Goal: Information Seeking & Learning: Learn about a topic

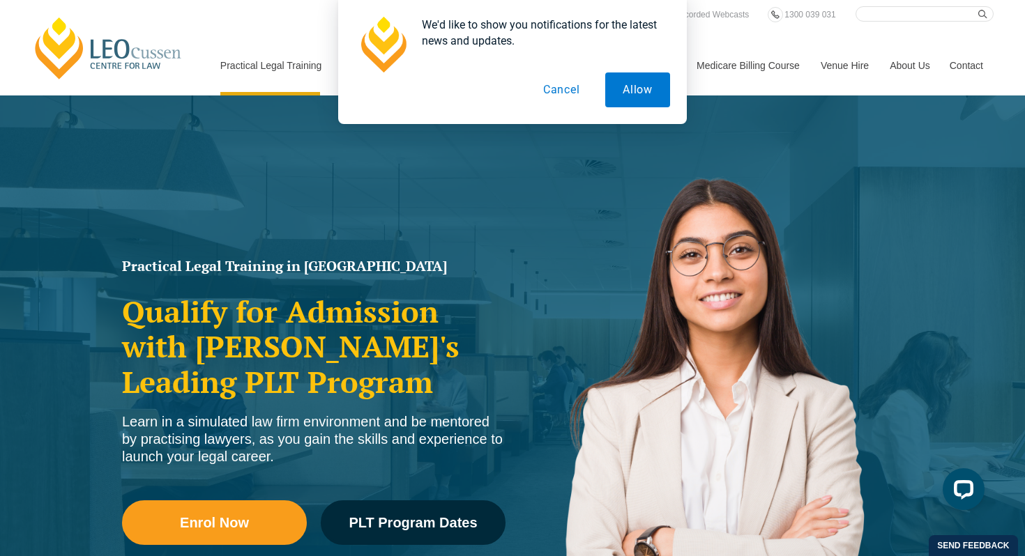
click at [567, 93] on button "Cancel" at bounding box center [562, 90] width 72 height 35
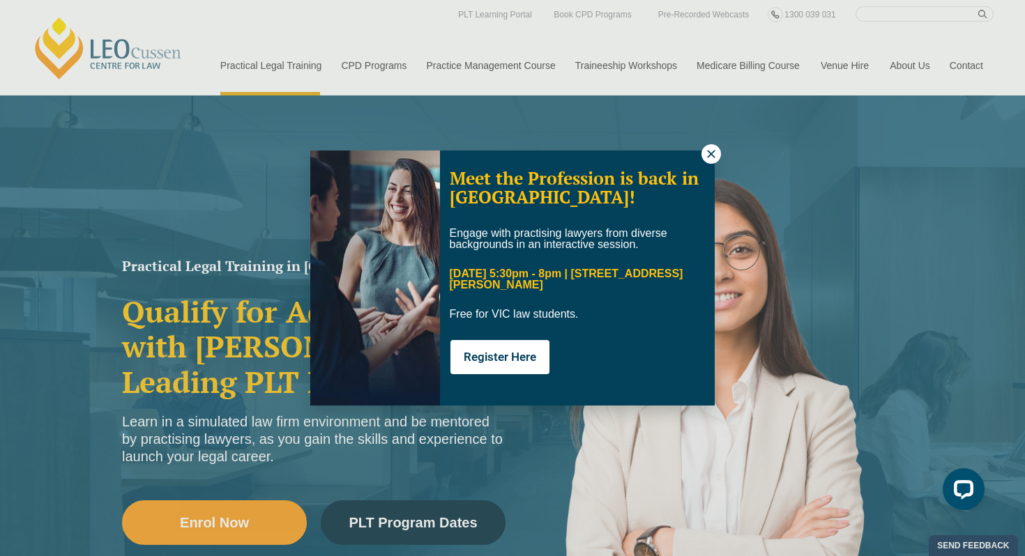
click at [706, 154] on icon at bounding box center [711, 154] width 13 height 13
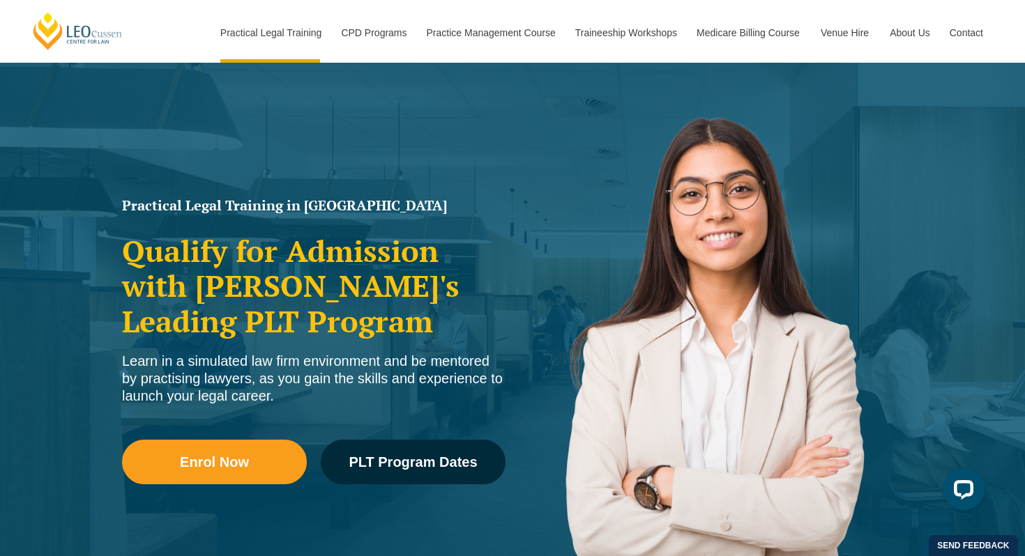
scroll to position [59, 0]
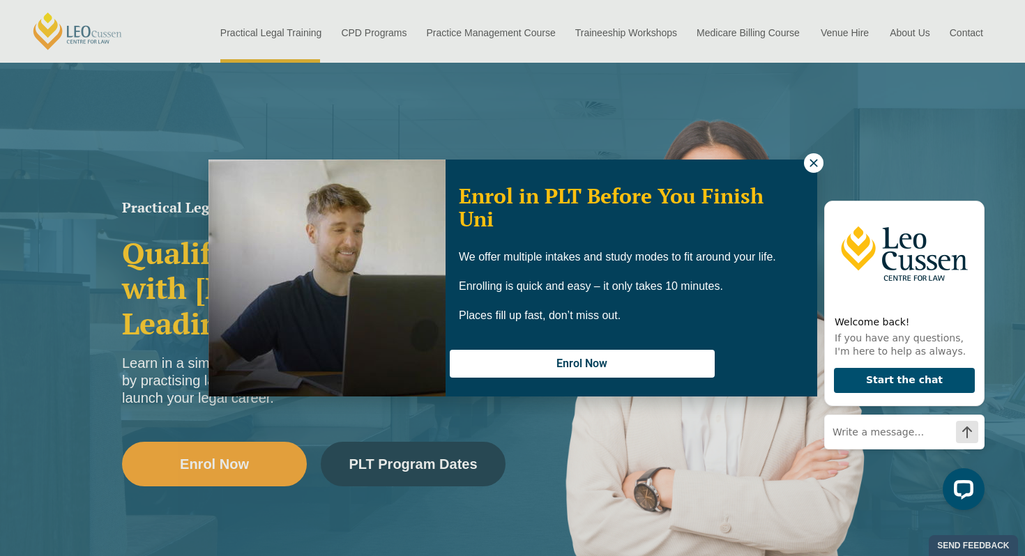
click at [806, 160] on button at bounding box center [814, 163] width 20 height 20
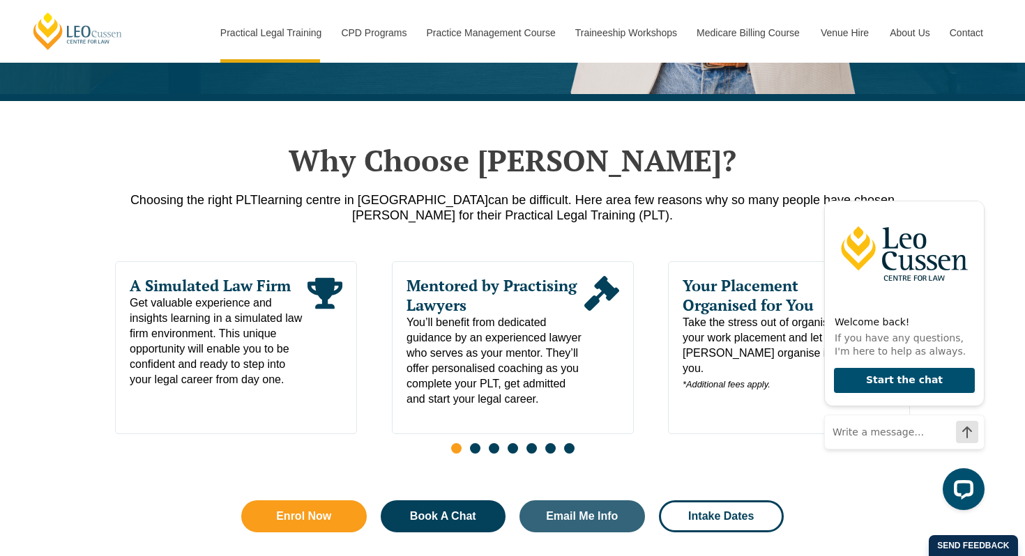
scroll to position [616, 0]
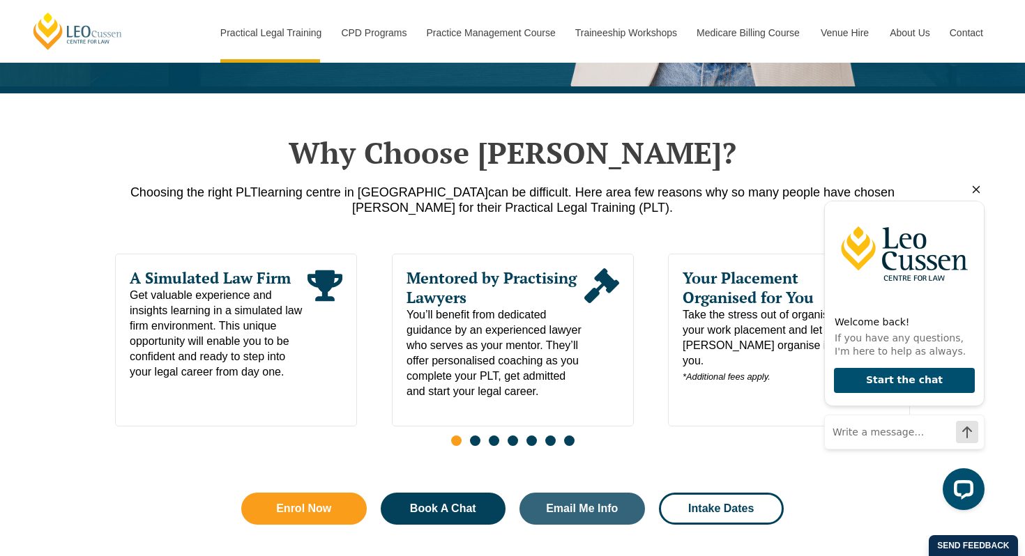
click at [976, 192] on icon "Hide greeting" at bounding box center [976, 189] width 17 height 17
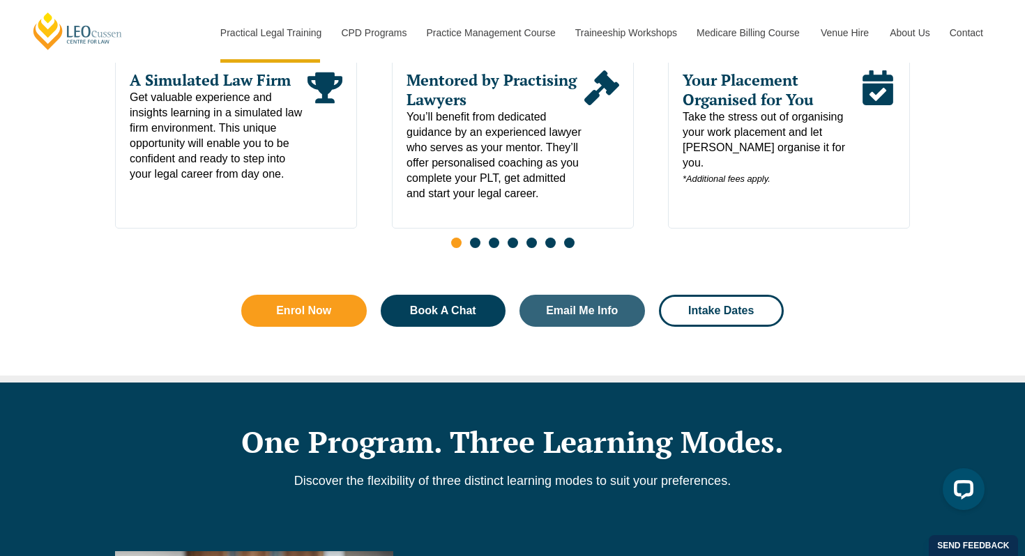
scroll to position [814, 0]
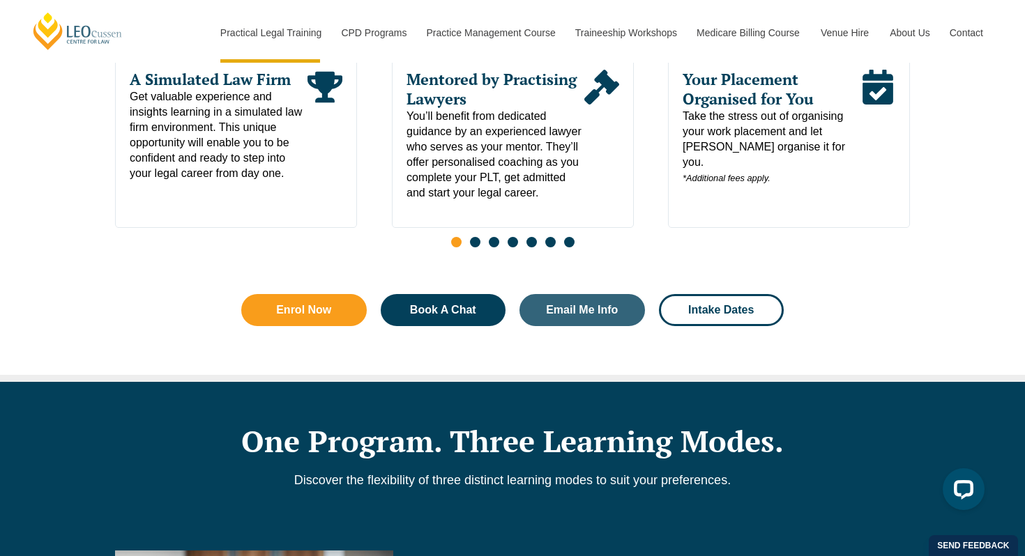
click at [473, 248] on span "Go to slide 2" at bounding box center [475, 242] width 10 height 10
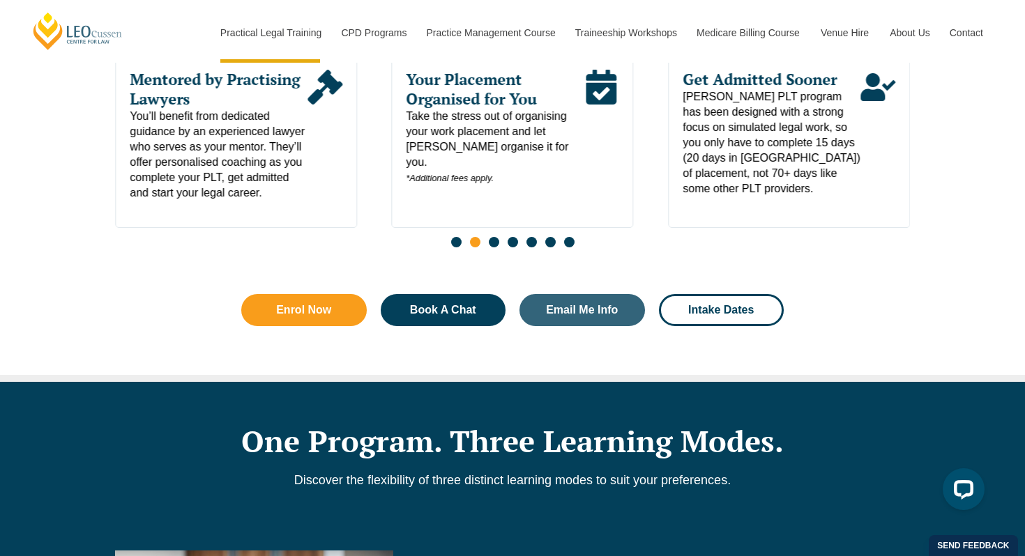
click at [494, 247] on span "Go to slide 3" at bounding box center [494, 242] width 10 height 10
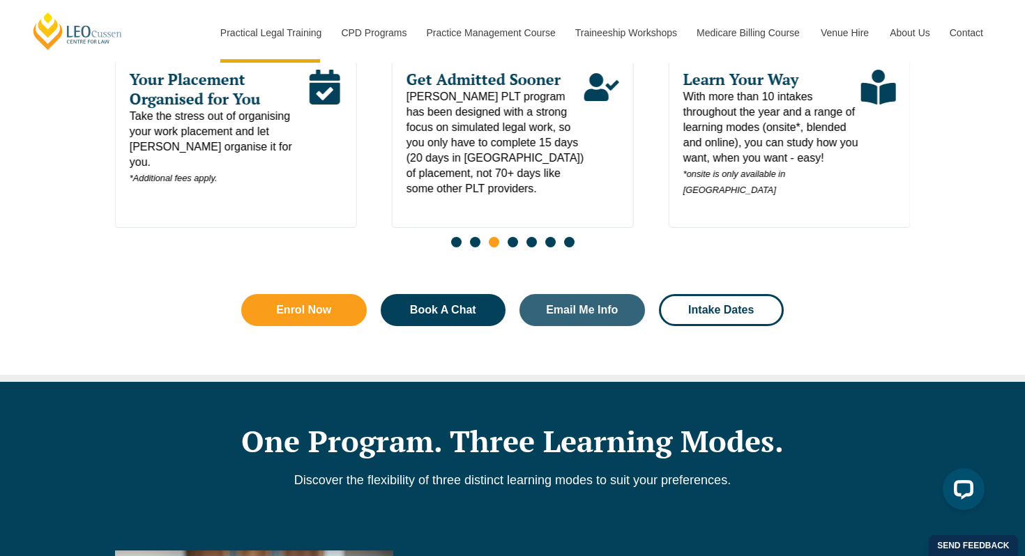
click at [511, 248] on span "Go to slide 4" at bounding box center [513, 242] width 10 height 10
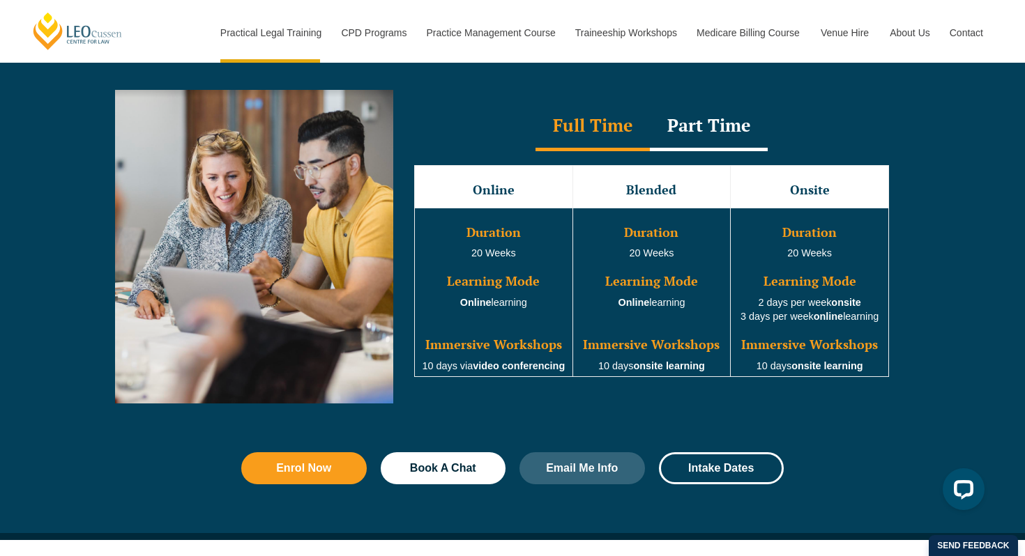
scroll to position [1301, 0]
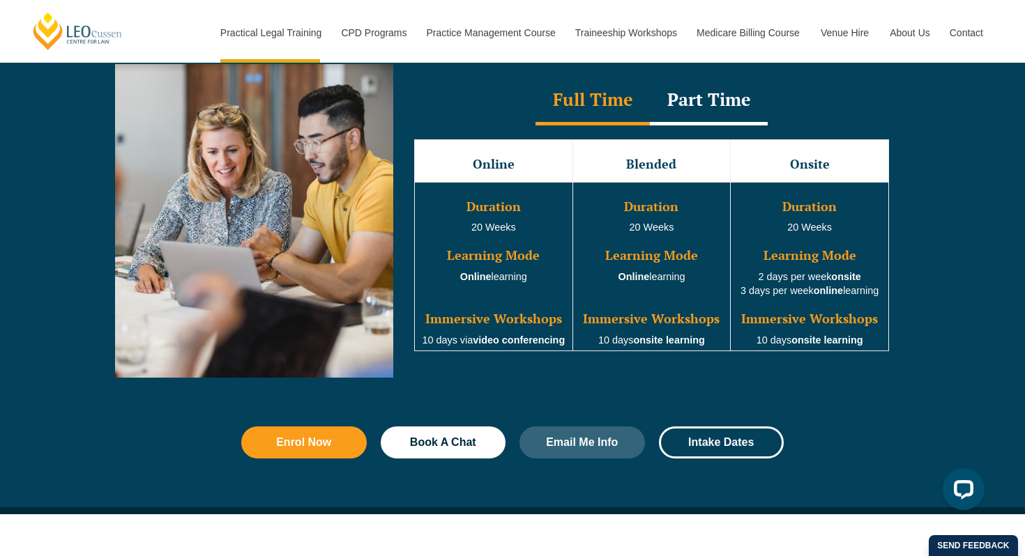
click at [691, 100] on div "Part Time" at bounding box center [709, 101] width 118 height 49
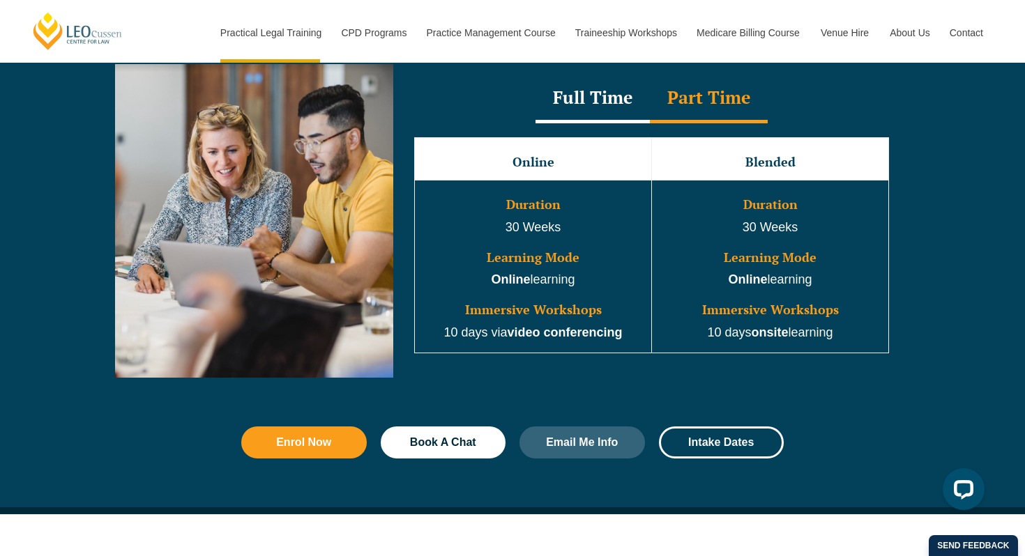
click at [593, 105] on div "Full Time" at bounding box center [593, 99] width 114 height 49
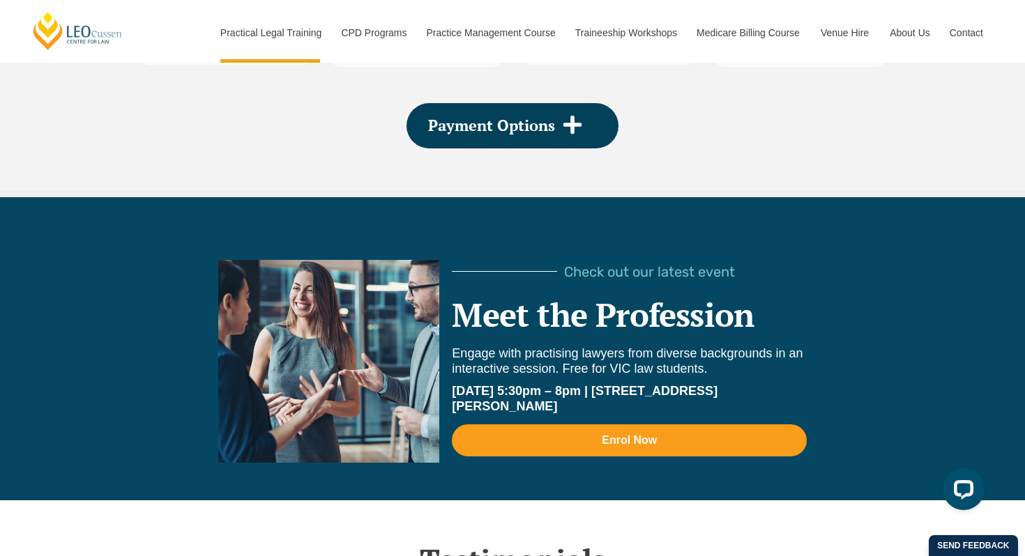
scroll to position [2829, 0]
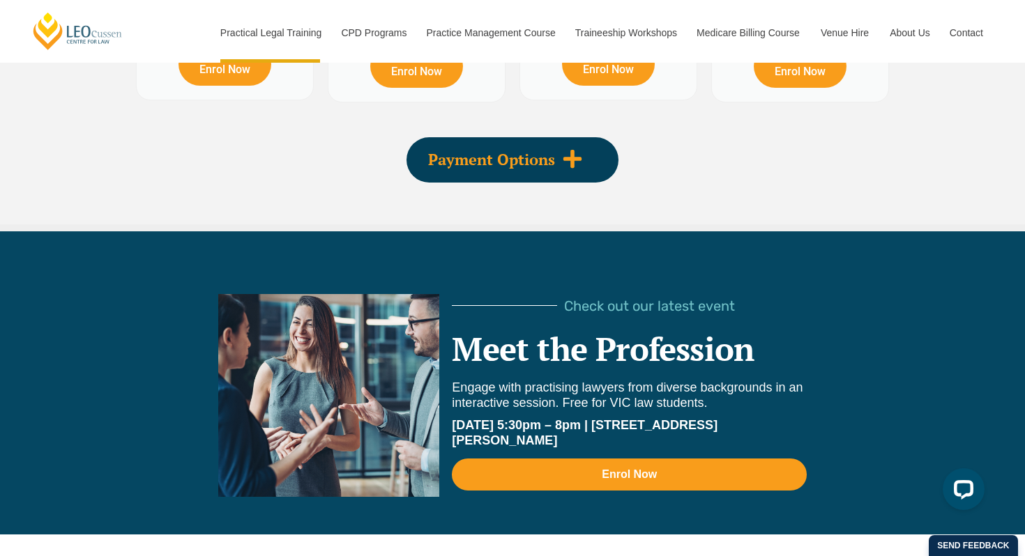
click at [566, 177] on div "Payment Options" at bounding box center [513, 159] width 212 height 45
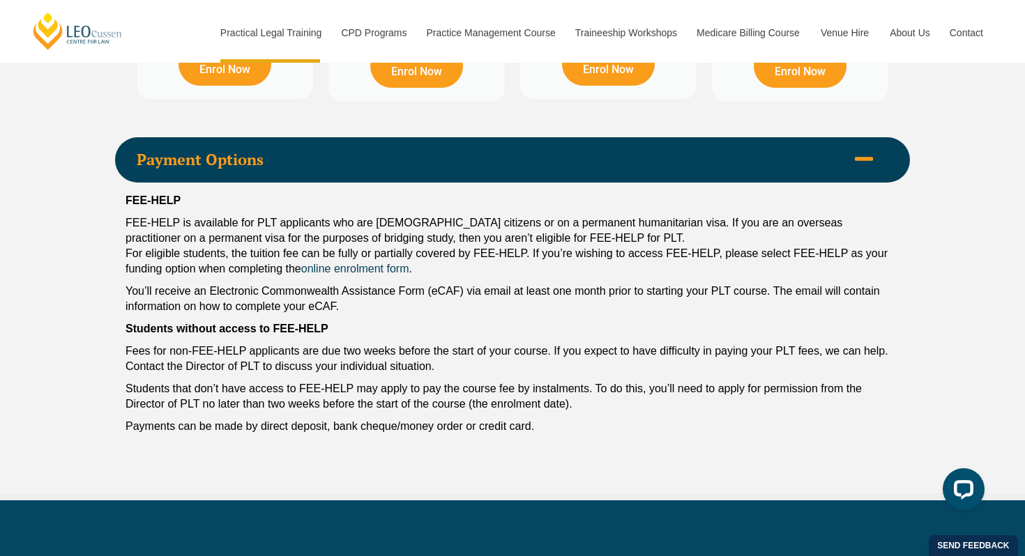
click at [535, 167] on span "Payment Options" at bounding box center [492, 159] width 710 height 15
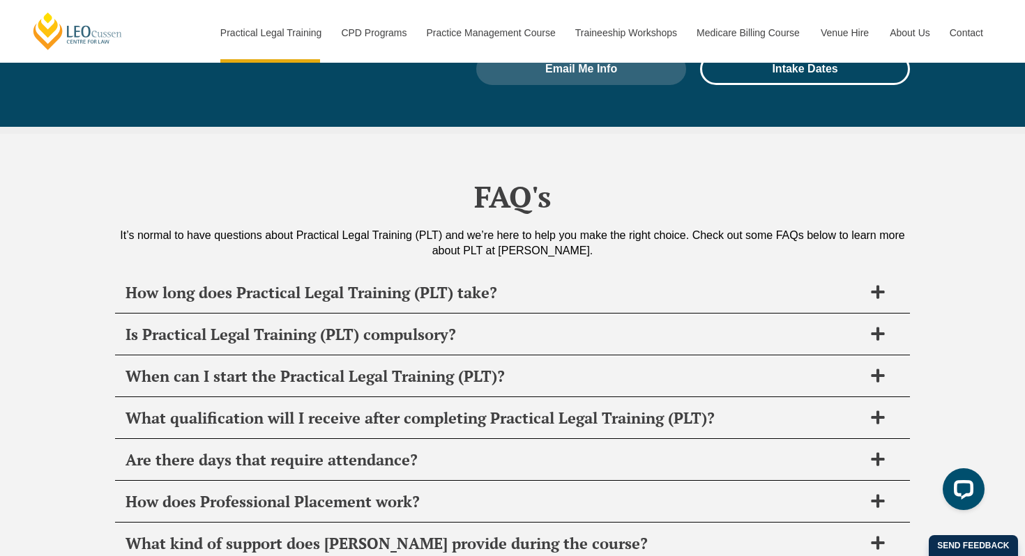
scroll to position [6541, 0]
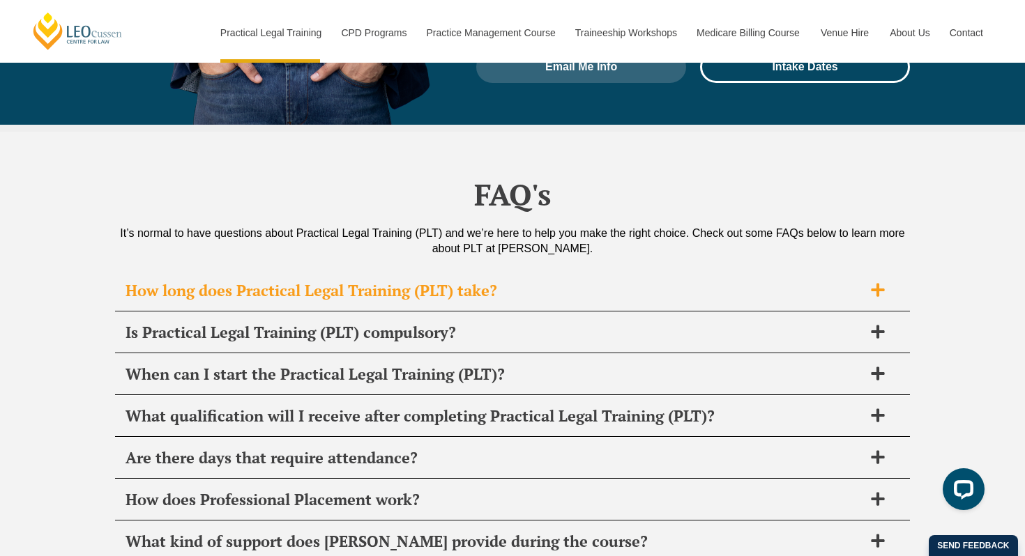
click at [435, 281] on h2 "How long does Practical Legal Training (PLT) take?" at bounding box center [495, 291] width 738 height 20
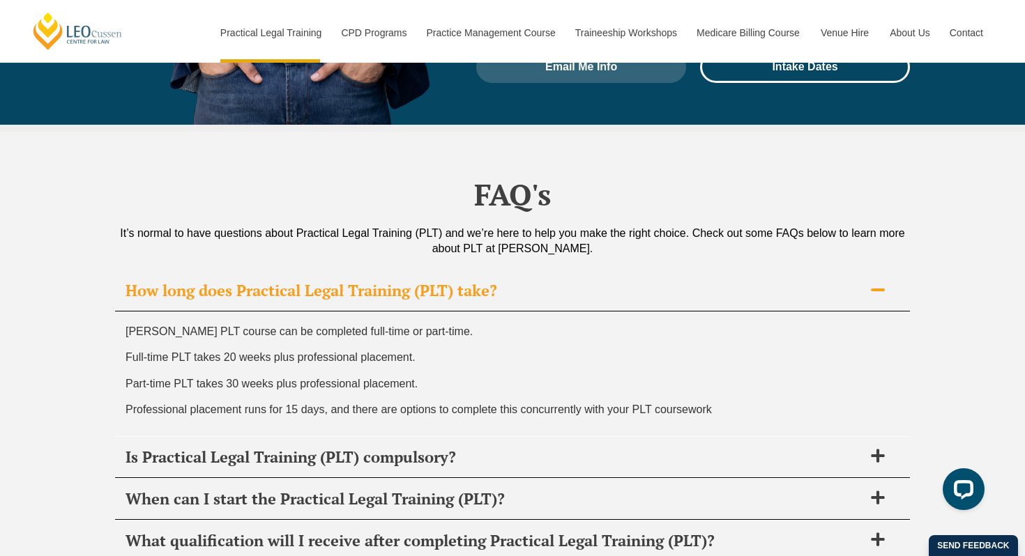
click at [447, 281] on h2 "How long does Practical Legal Training (PLT) take?" at bounding box center [495, 291] width 738 height 20
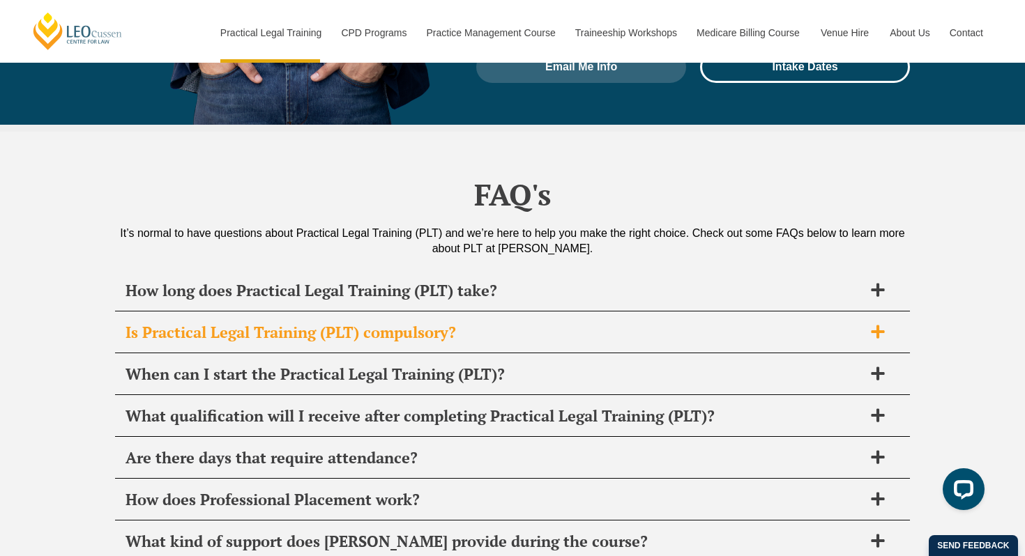
click at [419, 312] on div "Is Practical Legal Training (PLT) compulsory?" at bounding box center [512, 332] width 795 height 41
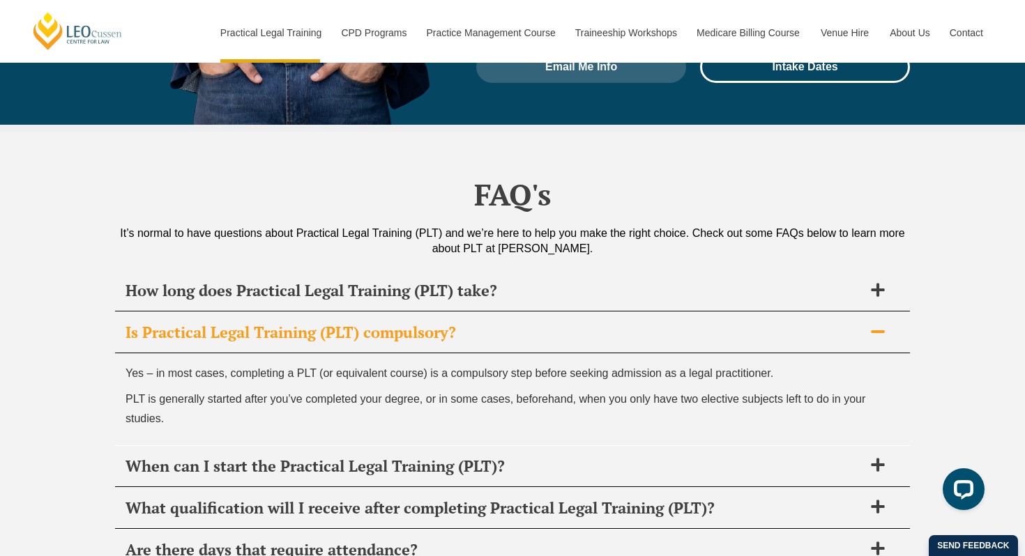
click at [407, 323] on h2 "Is Practical Legal Training (PLT) compulsory?" at bounding box center [495, 333] width 738 height 20
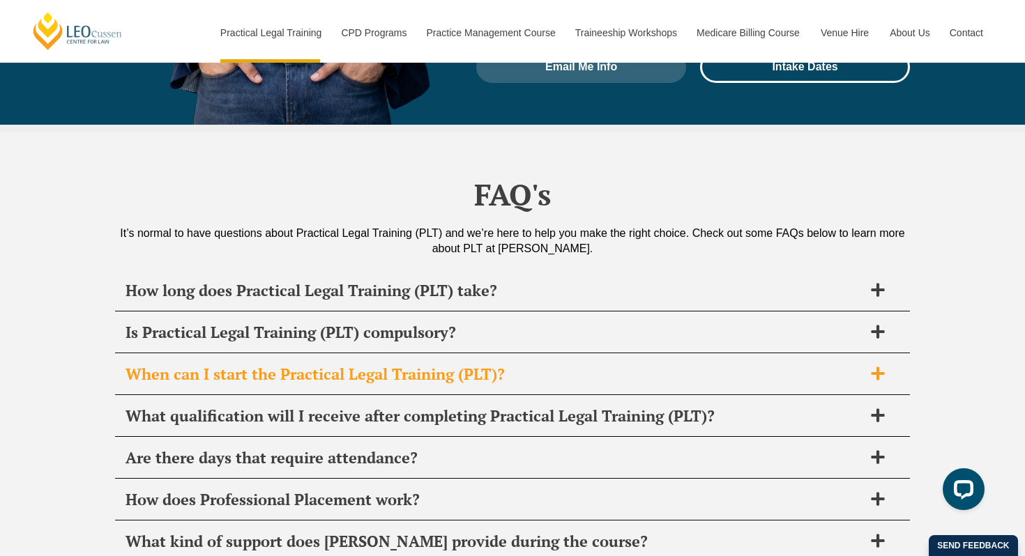
click at [379, 365] on h2 "When can I start the Practical Legal Training (PLT)?" at bounding box center [495, 375] width 738 height 20
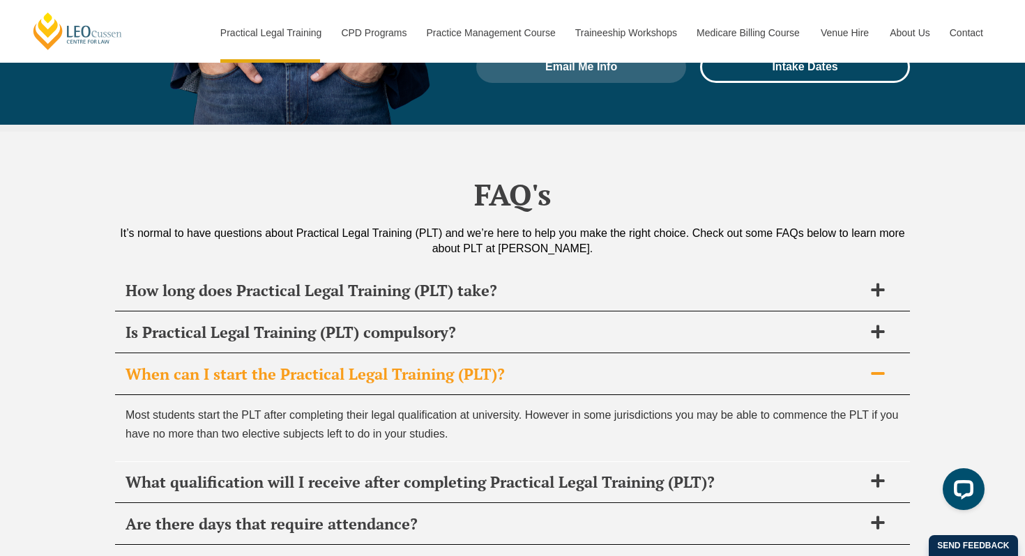
click at [379, 365] on h2 "When can I start the Practical Legal Training (PLT)?" at bounding box center [495, 375] width 738 height 20
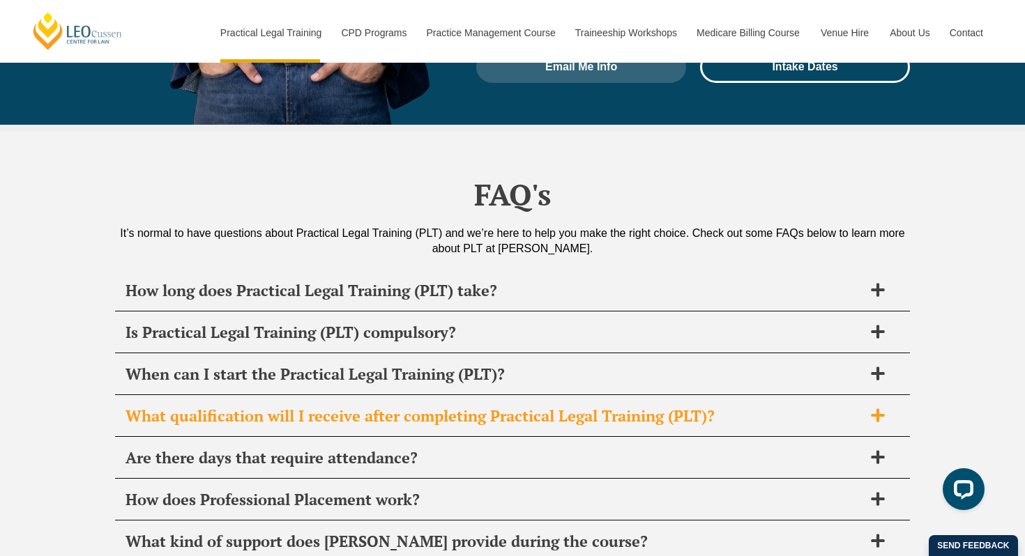
click at [377, 407] on h2 "What qualification will I receive after completing Practical Legal Training (PL…" at bounding box center [495, 417] width 738 height 20
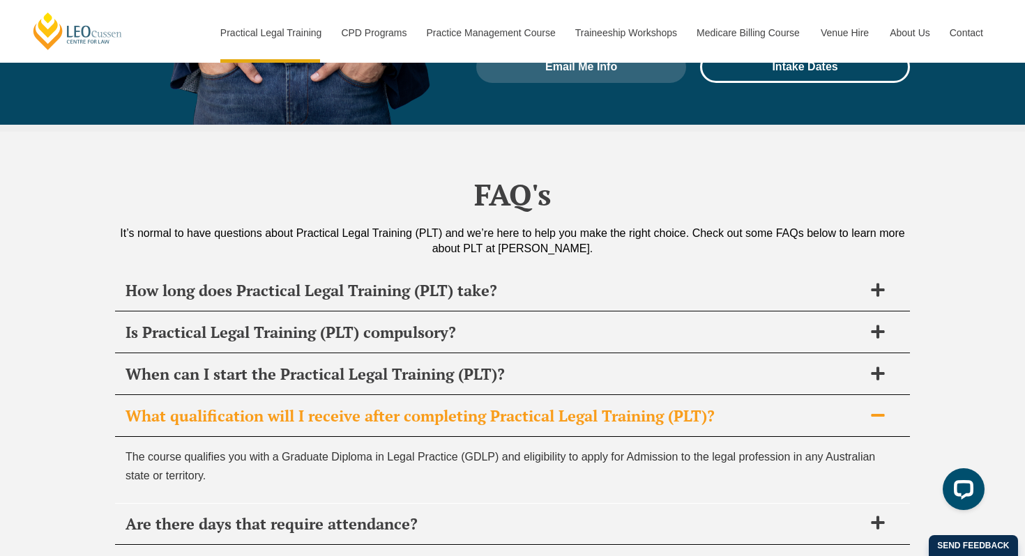
click at [376, 407] on h2 "What qualification will I receive after completing Practical Legal Training (PL…" at bounding box center [495, 417] width 738 height 20
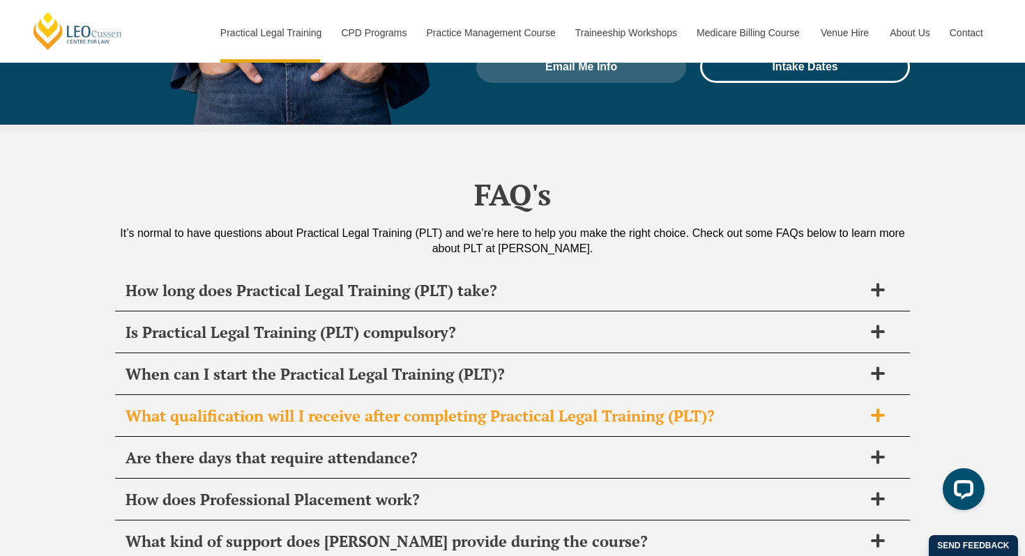
click at [372, 407] on h2 "What qualification will I receive after completing Practical Legal Training (PL…" at bounding box center [495, 417] width 738 height 20
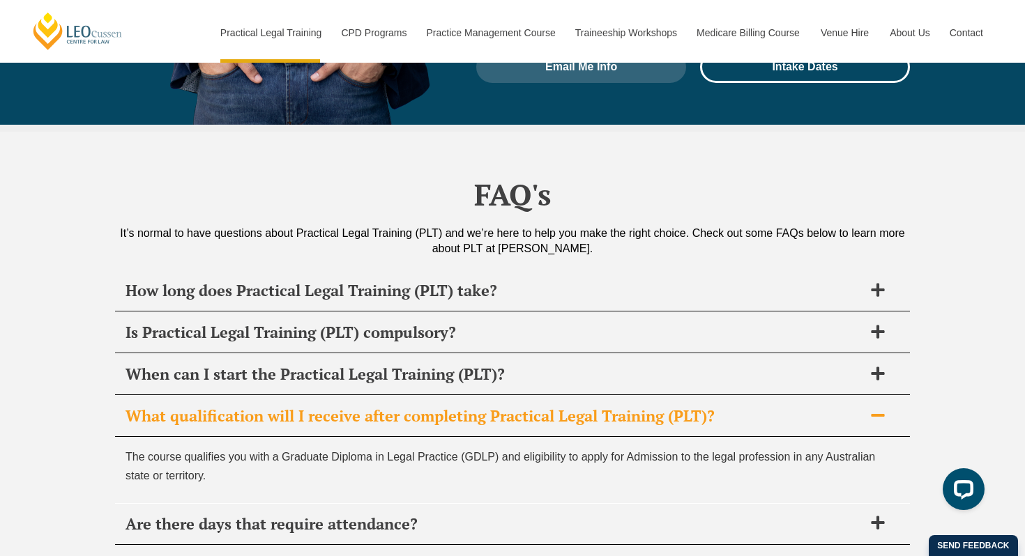
click at [373, 407] on h2 "What qualification will I receive after completing Practical Legal Training (PL…" at bounding box center [495, 417] width 738 height 20
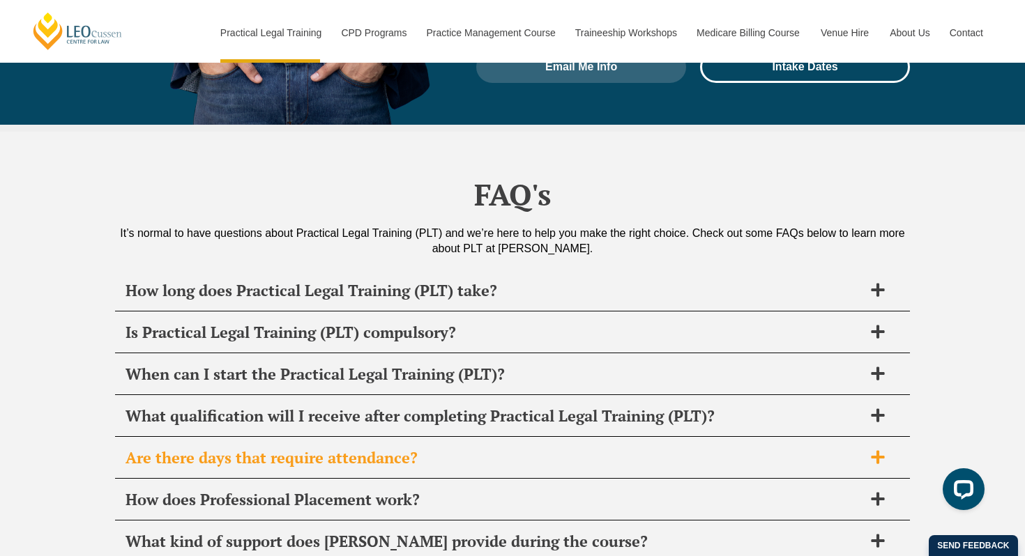
click at [354, 448] on h2 "Are there days that require attendance?" at bounding box center [495, 458] width 738 height 20
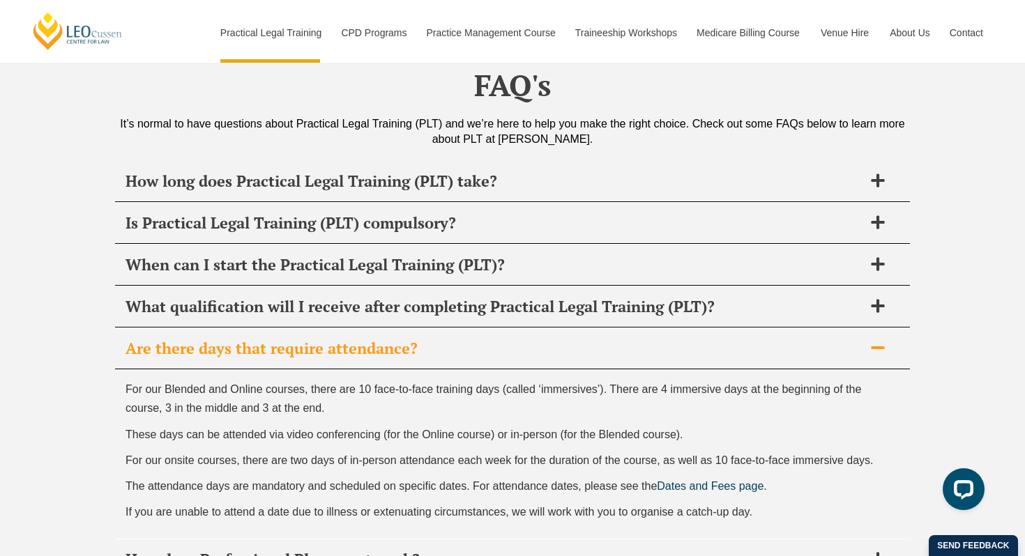
scroll to position [6665, 0]
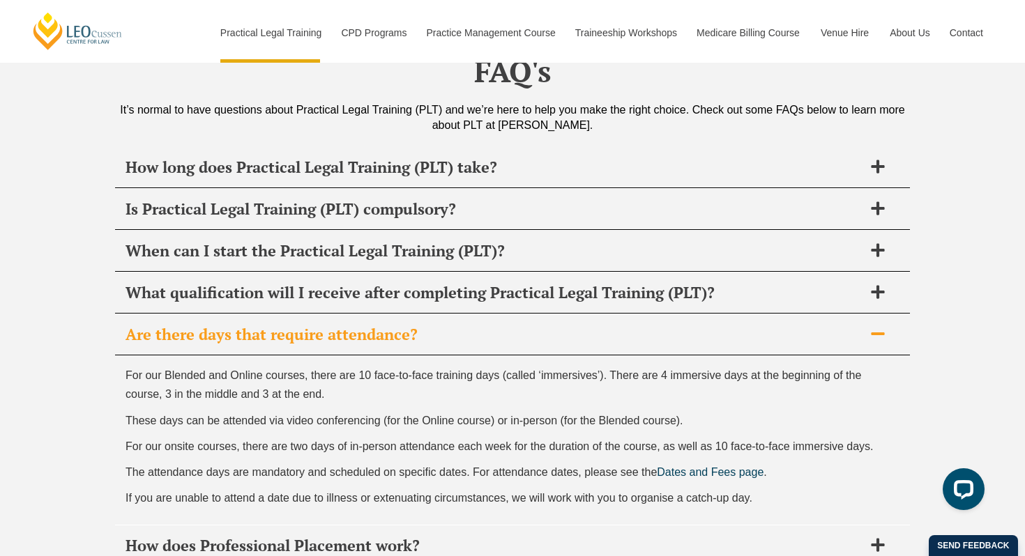
click at [420, 325] on h2 "Are there days that require attendance?" at bounding box center [495, 335] width 738 height 20
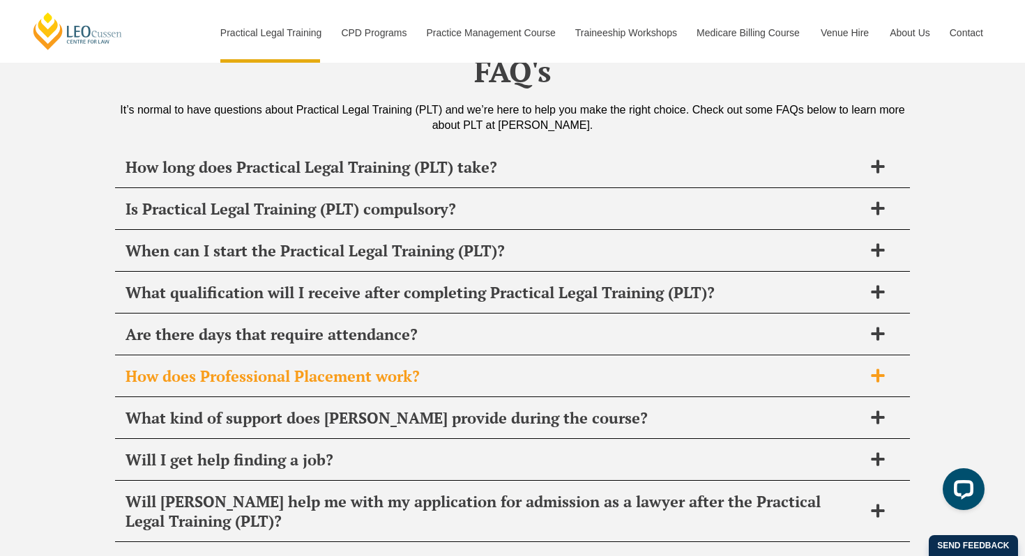
click at [389, 367] on h2 "How does Professional Placement work?" at bounding box center [495, 377] width 738 height 20
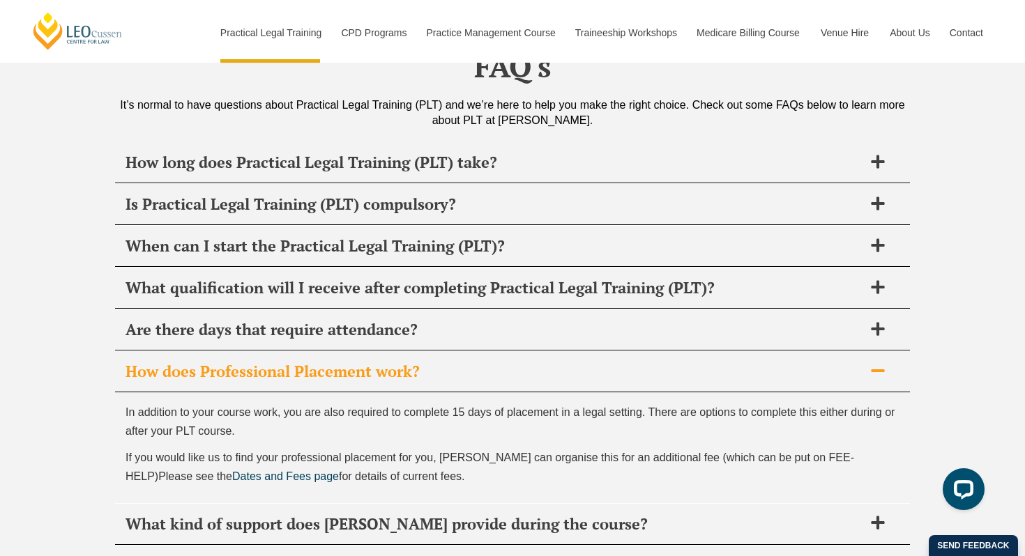
scroll to position [6671, 0]
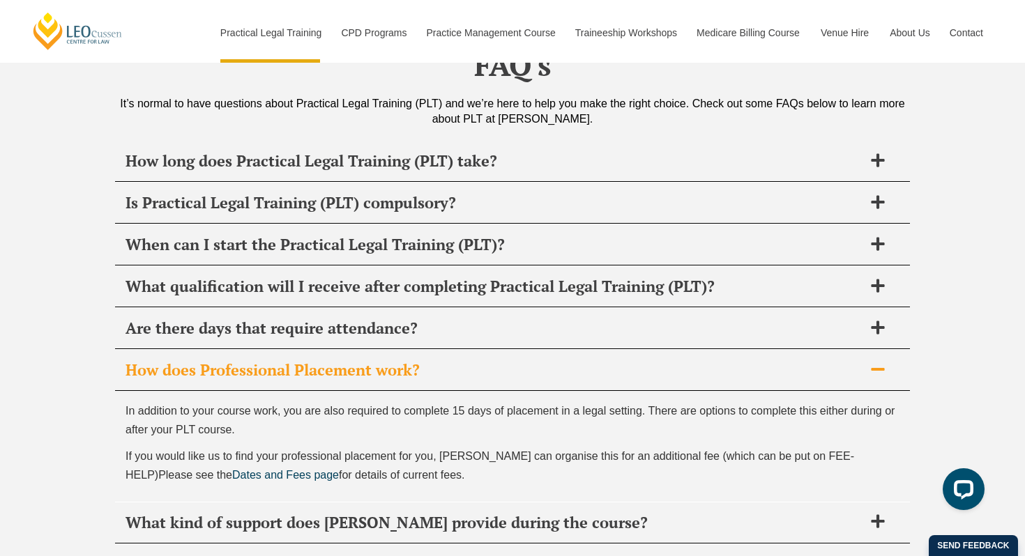
click at [384, 361] on h2 "How does Professional Placement work?" at bounding box center [495, 371] width 738 height 20
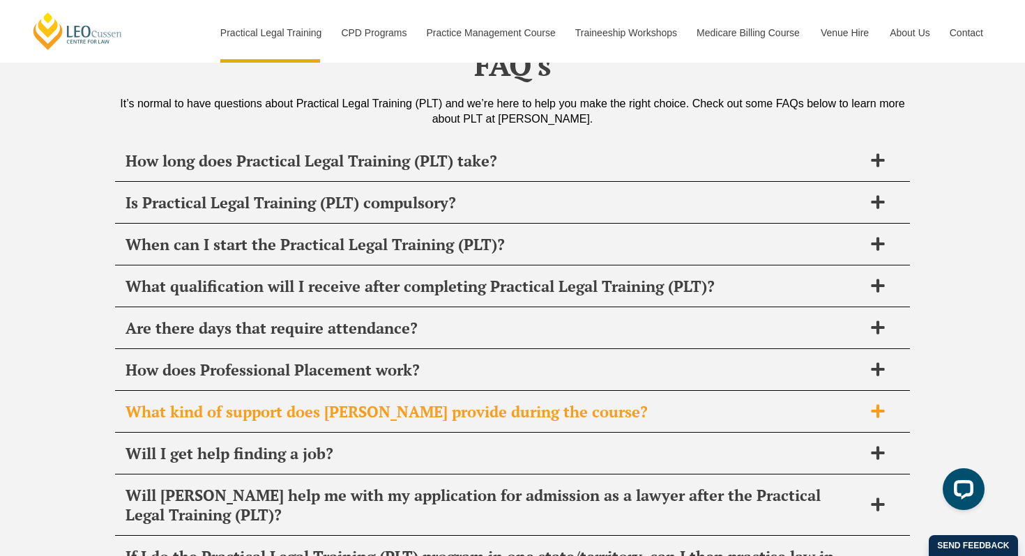
click at [372, 402] on h2 "What kind of support does [PERSON_NAME] provide during the course?" at bounding box center [495, 412] width 738 height 20
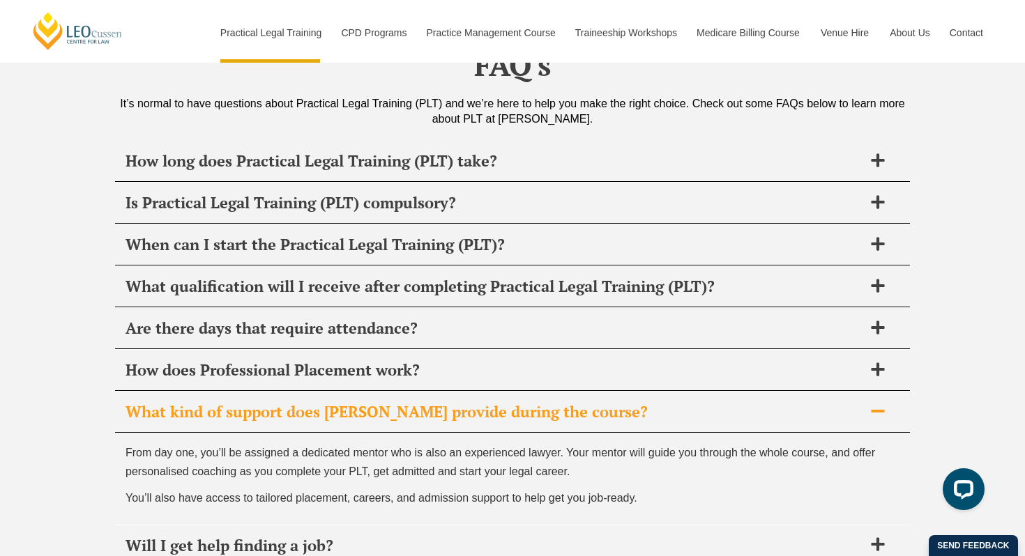
click at [423, 402] on h2 "What kind of support does [PERSON_NAME] provide during the course?" at bounding box center [495, 412] width 738 height 20
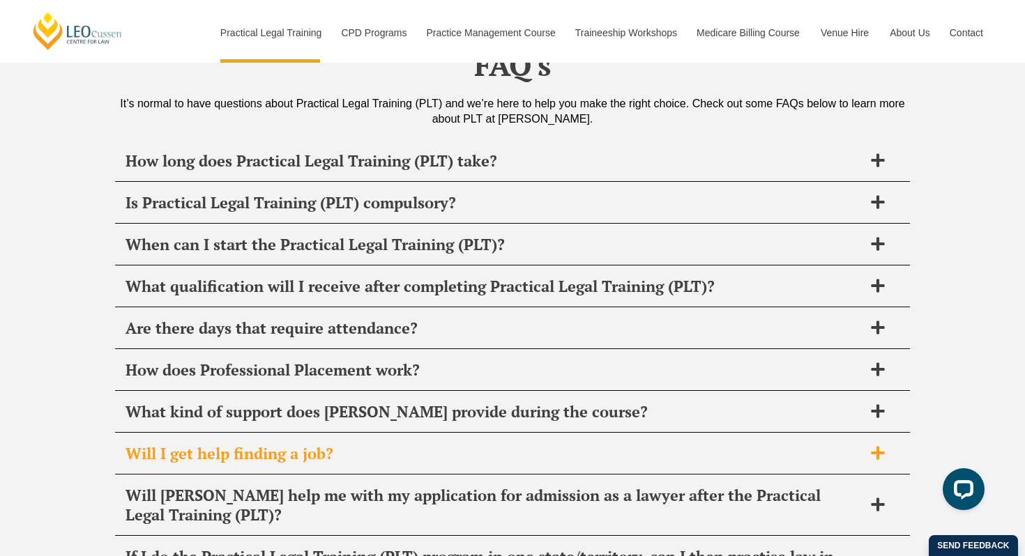
click at [386, 444] on h2 "Will I get help finding a job?" at bounding box center [495, 454] width 738 height 20
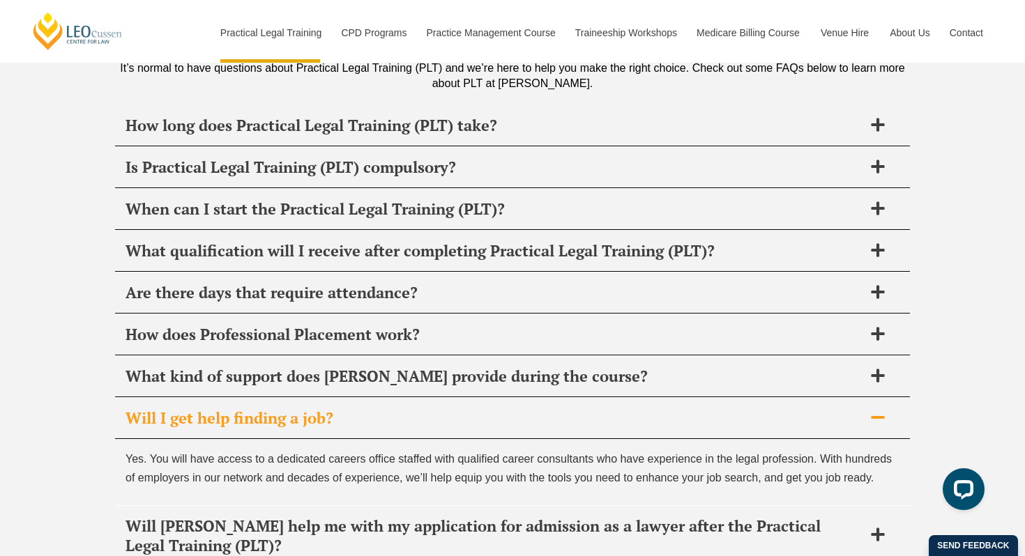
scroll to position [6725, 0]
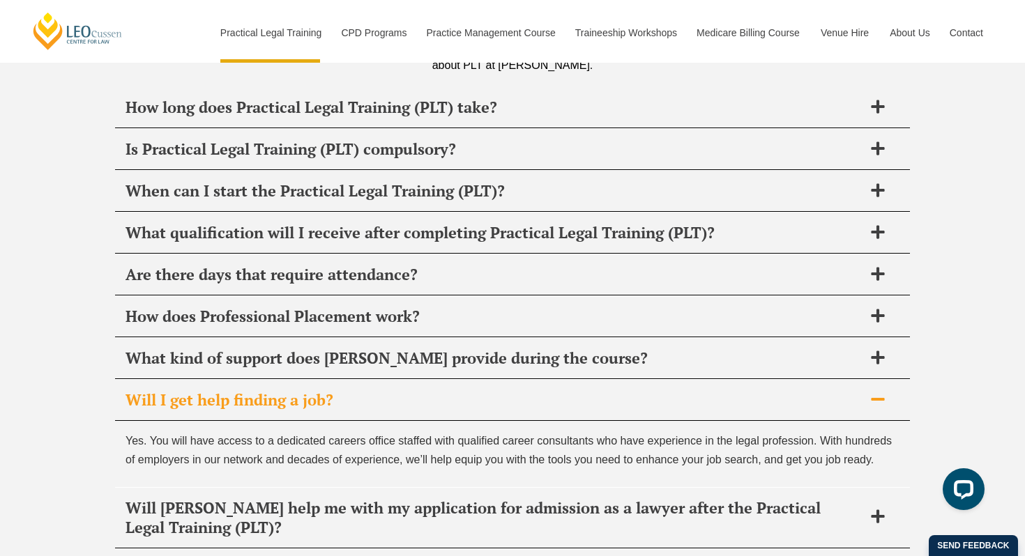
click at [411, 390] on h2 "Will I get help finding a job?" at bounding box center [495, 400] width 738 height 20
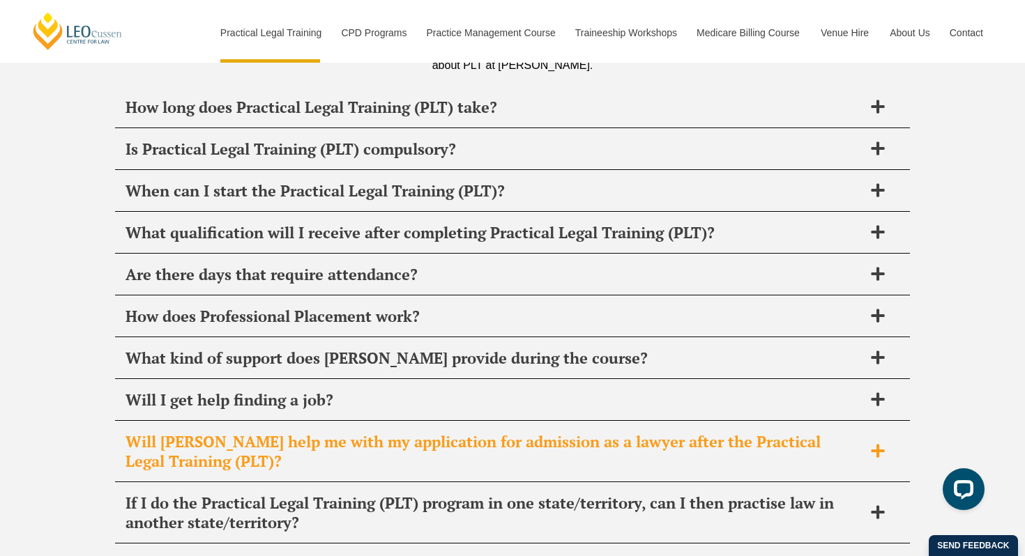
click at [385, 432] on h2 "Will [PERSON_NAME] help me with my application for admission as a lawyer after …" at bounding box center [495, 451] width 738 height 39
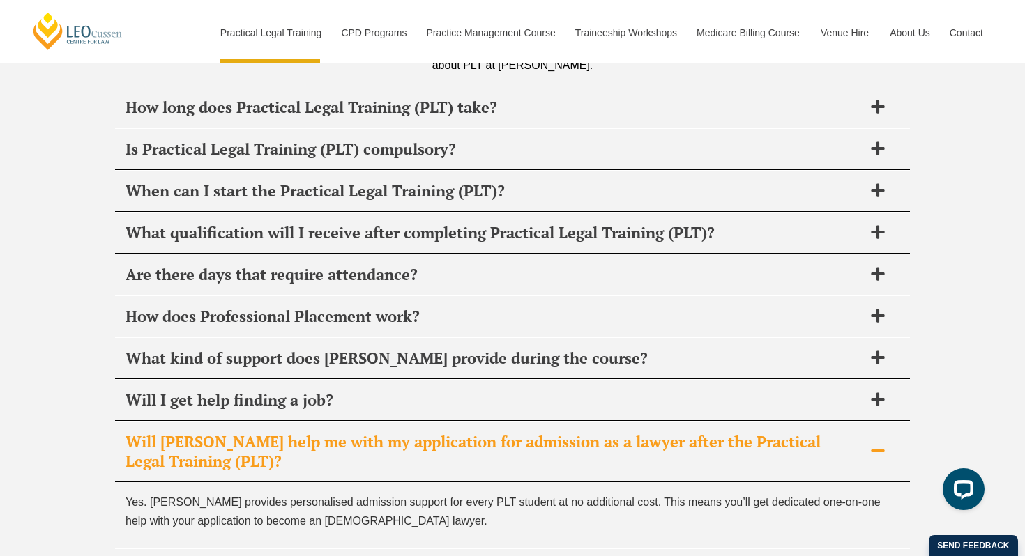
click at [384, 432] on h2 "Will [PERSON_NAME] help me with my application for admission as a lawyer after …" at bounding box center [495, 451] width 738 height 39
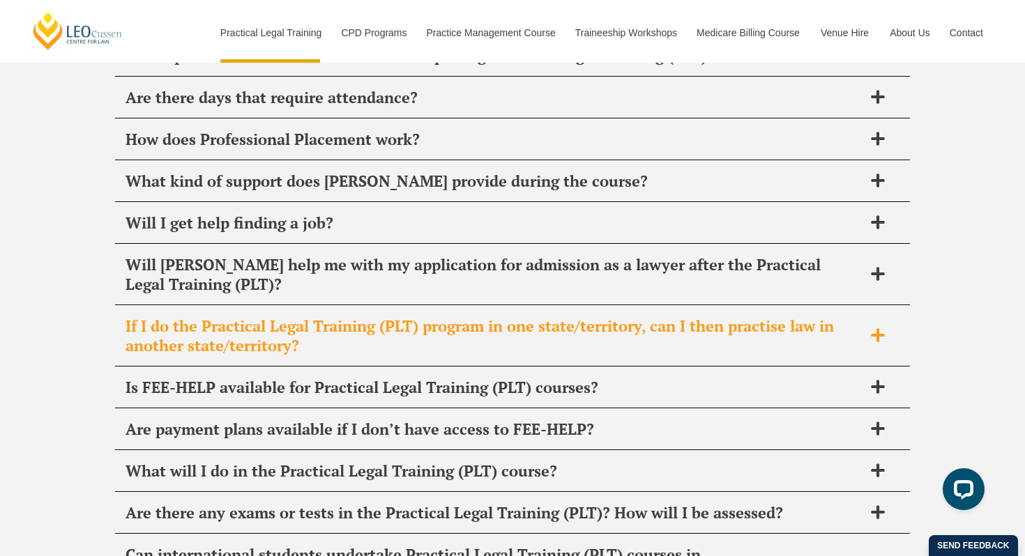
scroll to position [6905, 0]
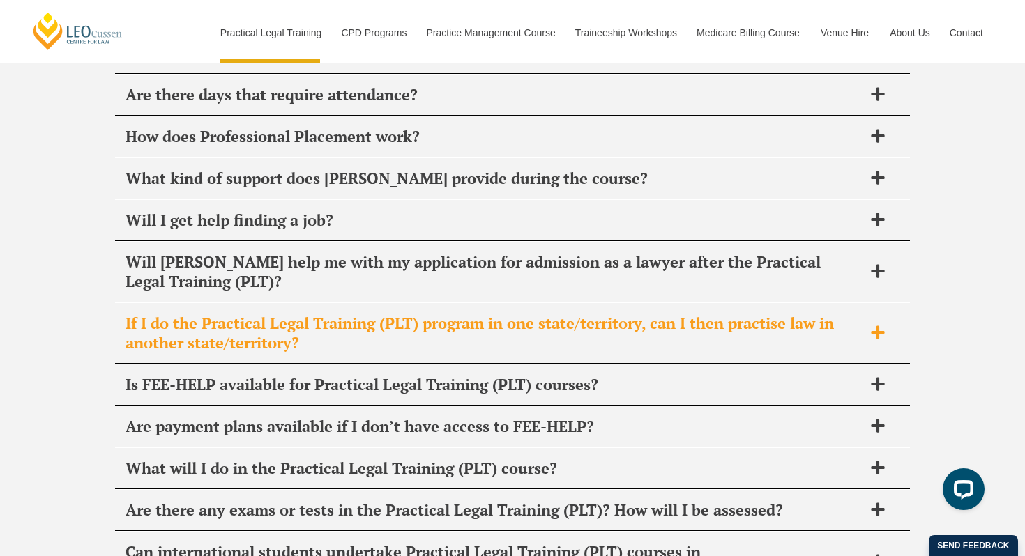
click at [414, 314] on h2 "If I do the Practical Legal Training (PLT) program in one state/territory, can …" at bounding box center [495, 333] width 738 height 39
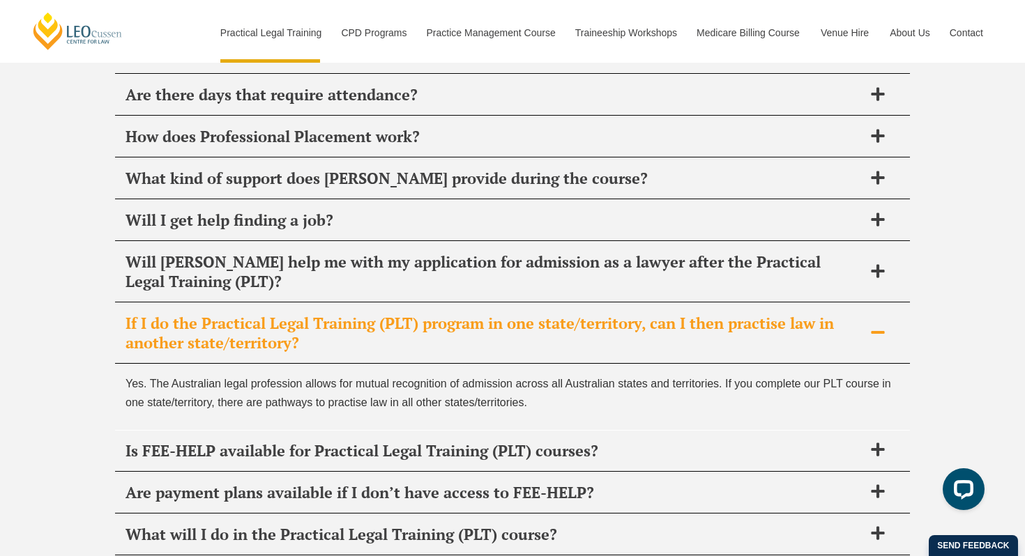
click at [410, 314] on h2 "If I do the Practical Legal Training (PLT) program in one state/territory, can …" at bounding box center [495, 333] width 738 height 39
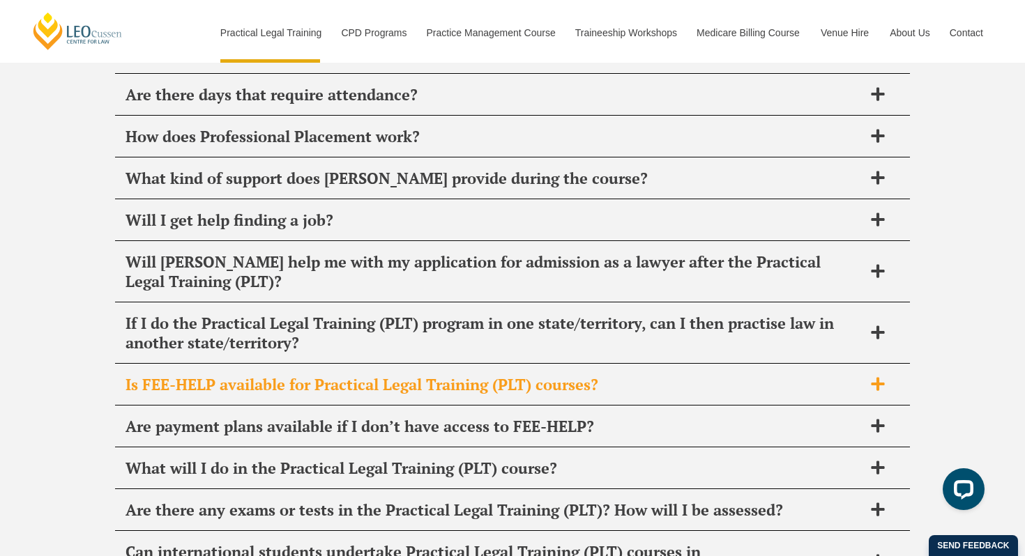
click at [406, 375] on h2 "Is FEE-HELP available for Practical Legal Training (PLT) courses?" at bounding box center [495, 385] width 738 height 20
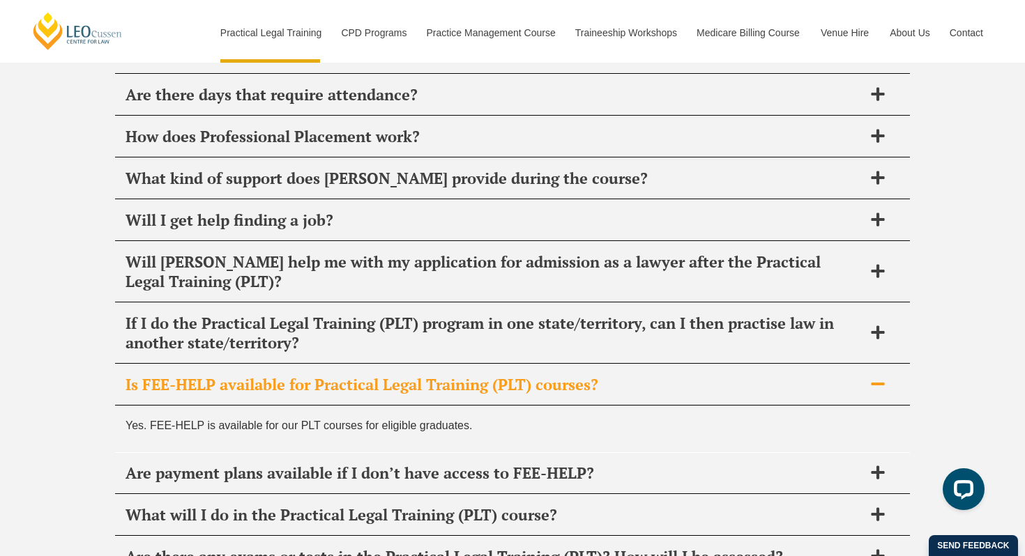
click at [406, 375] on h2 "Is FEE-HELP available for Practical Legal Training (PLT) courses?" at bounding box center [495, 385] width 738 height 20
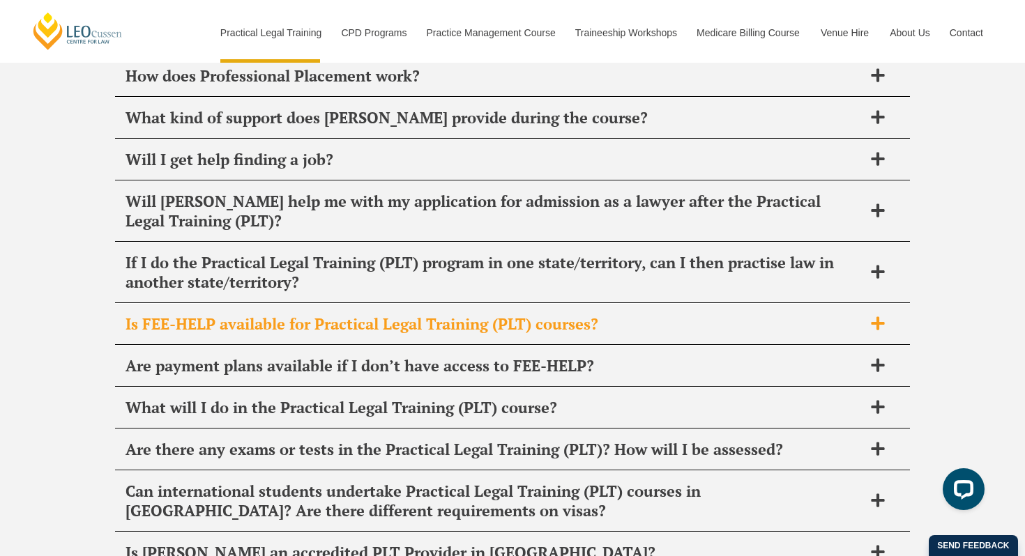
scroll to position [6978, 0]
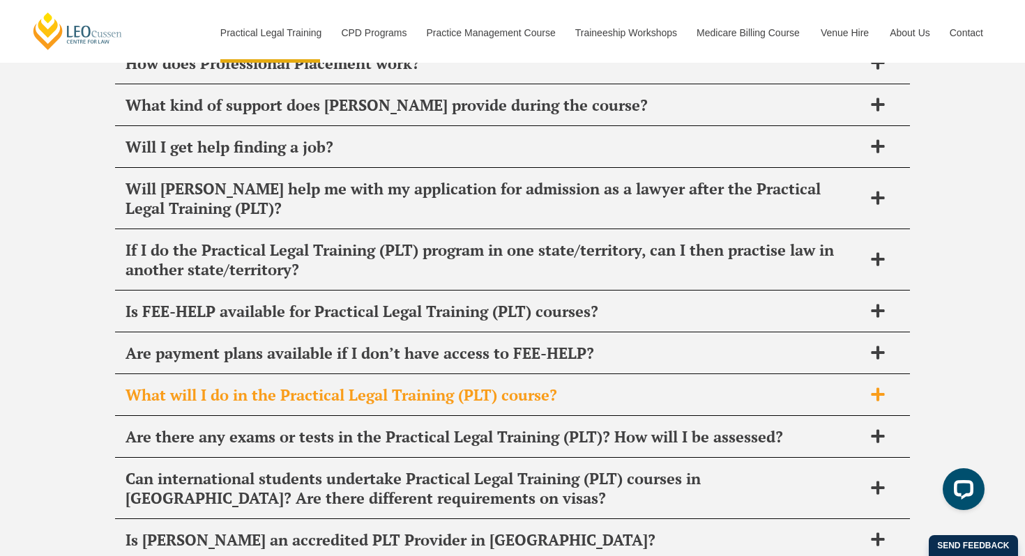
click at [406, 386] on h2 "What will I do in the Practical Legal Training (PLT) course?" at bounding box center [495, 396] width 738 height 20
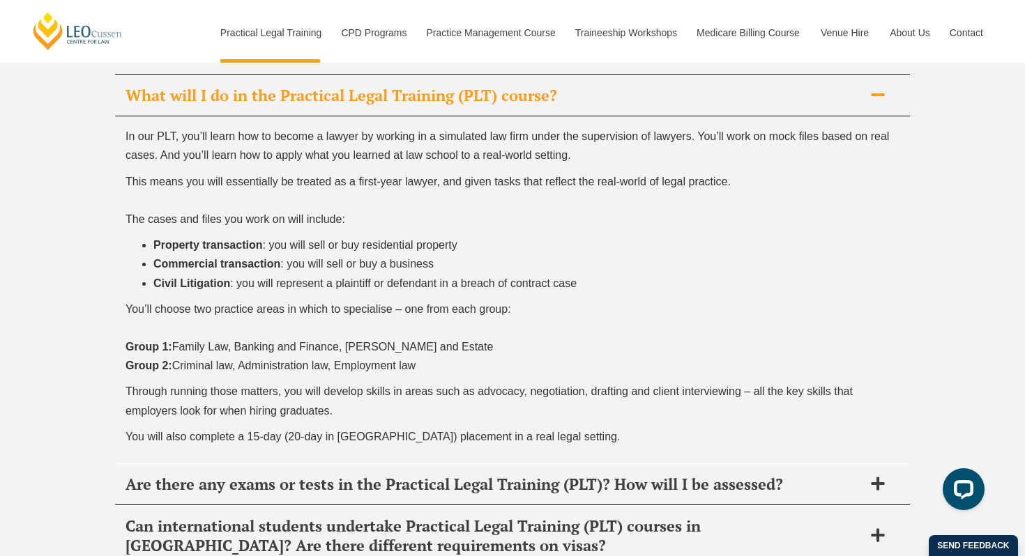
scroll to position [7281, 0]
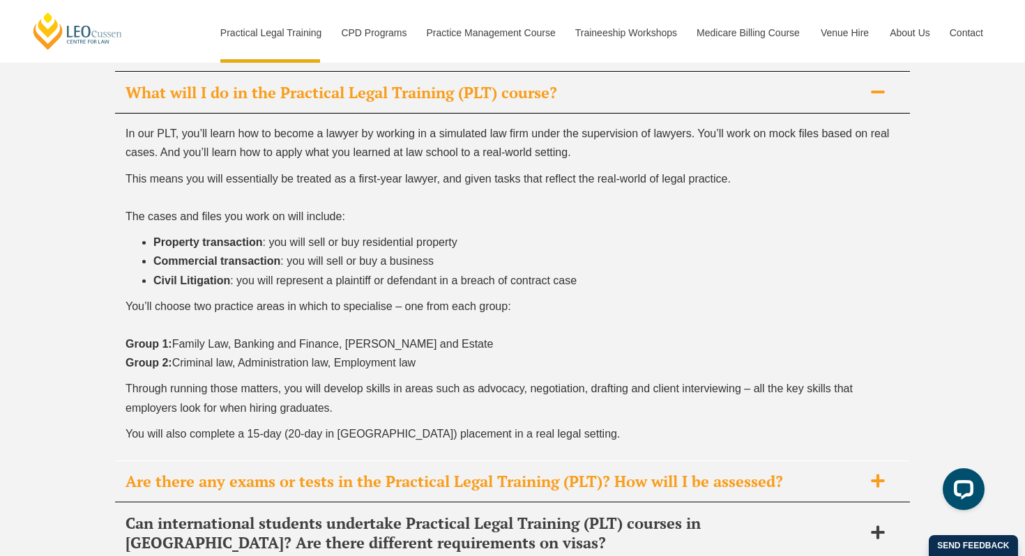
click at [388, 472] on h2 "Are there any exams or tests in the Practical Legal Training (PLT)? How will I …" at bounding box center [495, 482] width 738 height 20
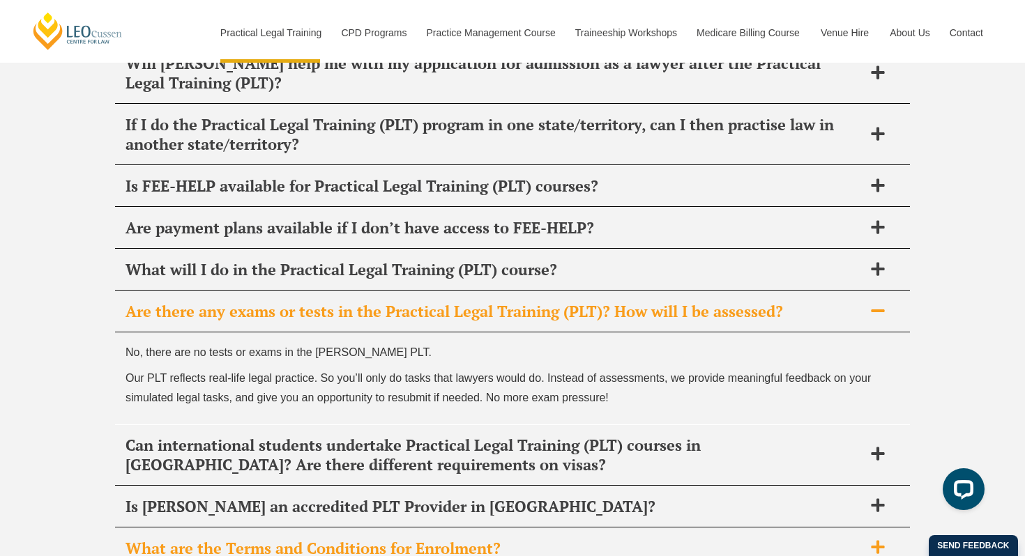
scroll to position [7103, 0]
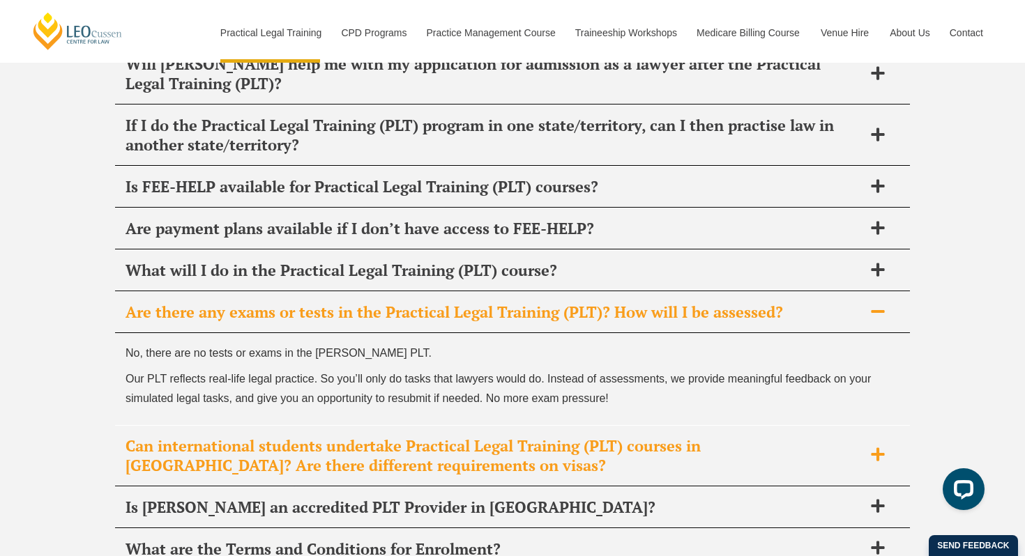
click at [417, 437] on h2 "Can international students undertake Practical Legal Training (PLT) courses in …" at bounding box center [495, 456] width 738 height 39
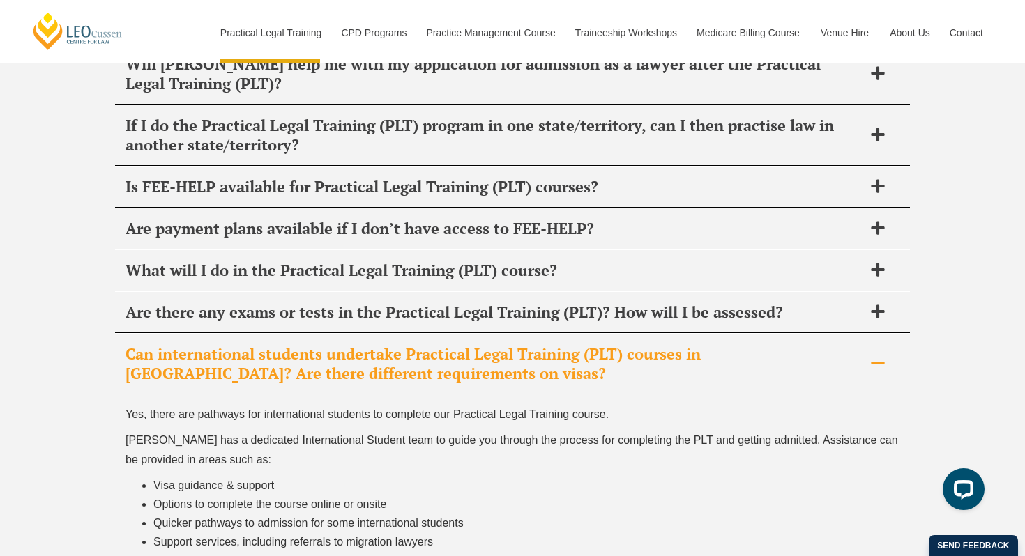
click at [419, 344] on h2 "Can international students undertake Practical Legal Training (PLT) courses in …" at bounding box center [495, 363] width 738 height 39
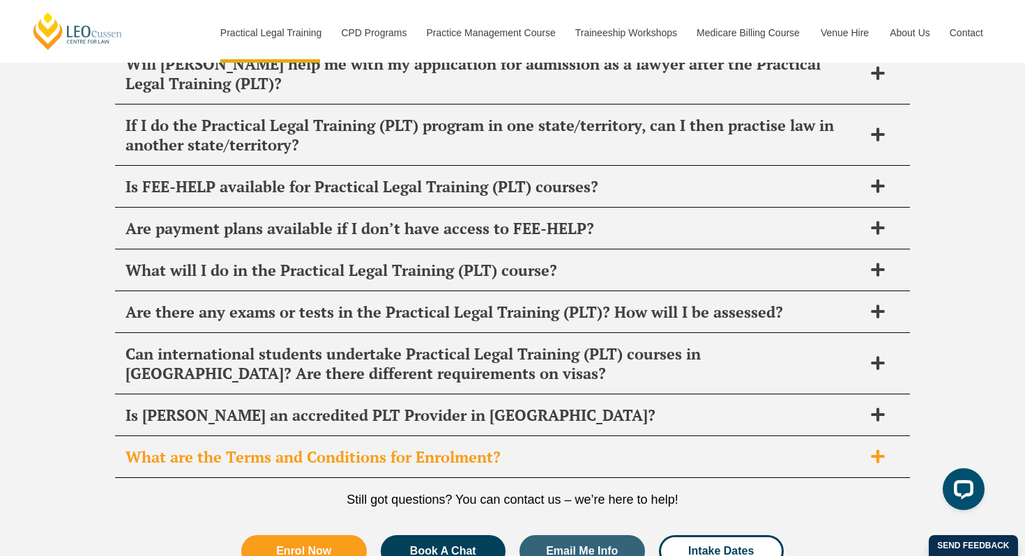
click at [385, 448] on h2 "What are the Terms and Conditions for Enrolment?" at bounding box center [495, 458] width 738 height 20
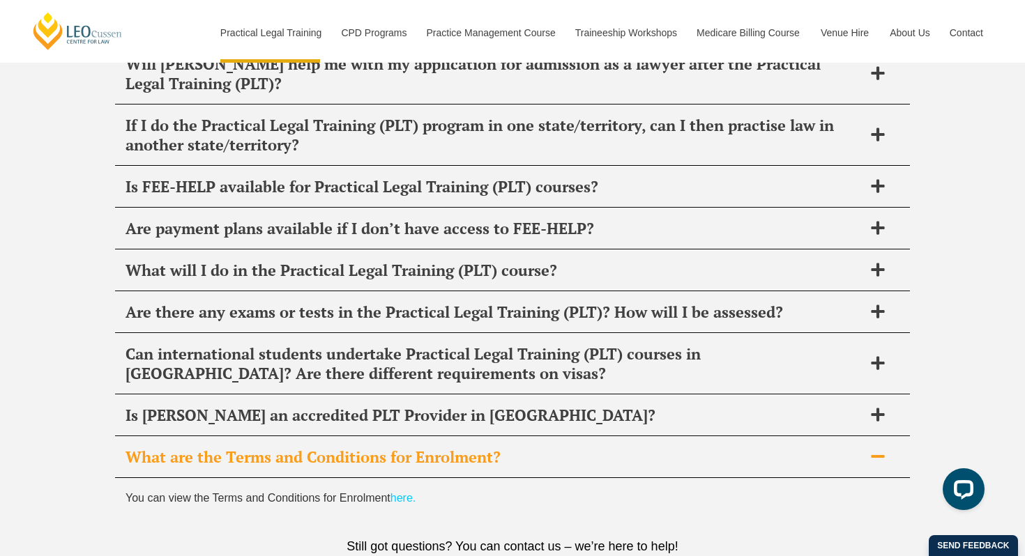
click at [385, 448] on h2 "What are the Terms and Conditions for Enrolment?" at bounding box center [495, 458] width 738 height 20
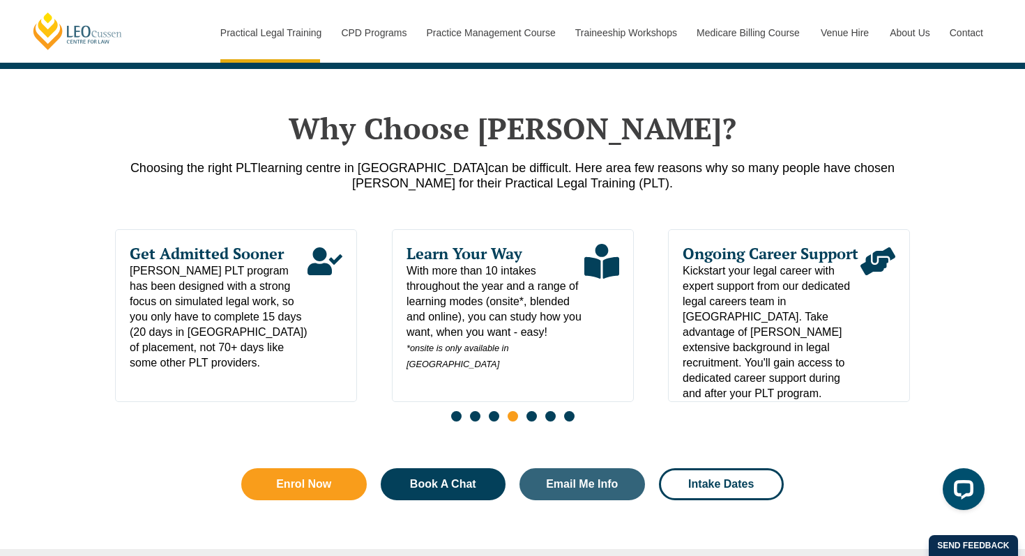
scroll to position [639, 0]
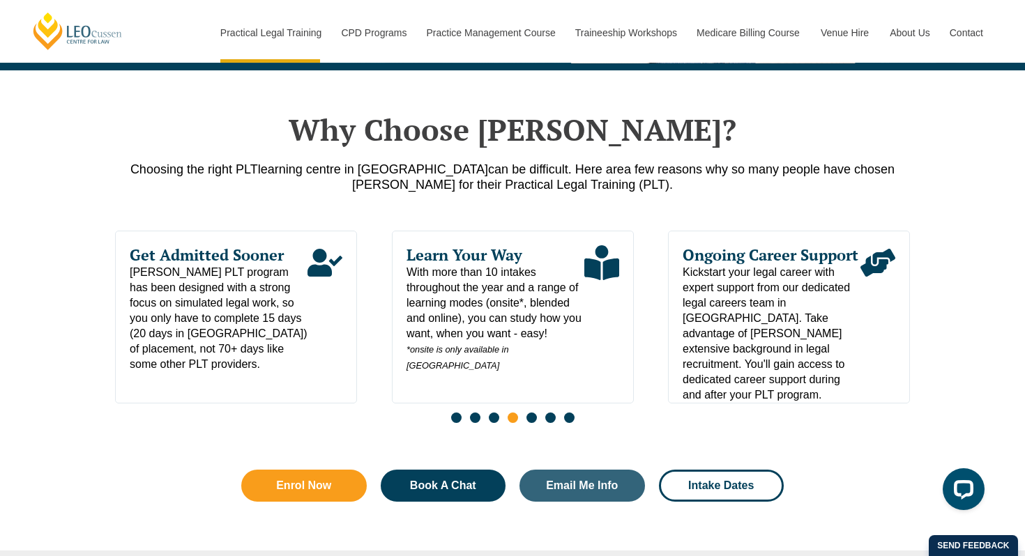
click at [529, 423] on span "Go to slide 5" at bounding box center [531, 418] width 10 height 10
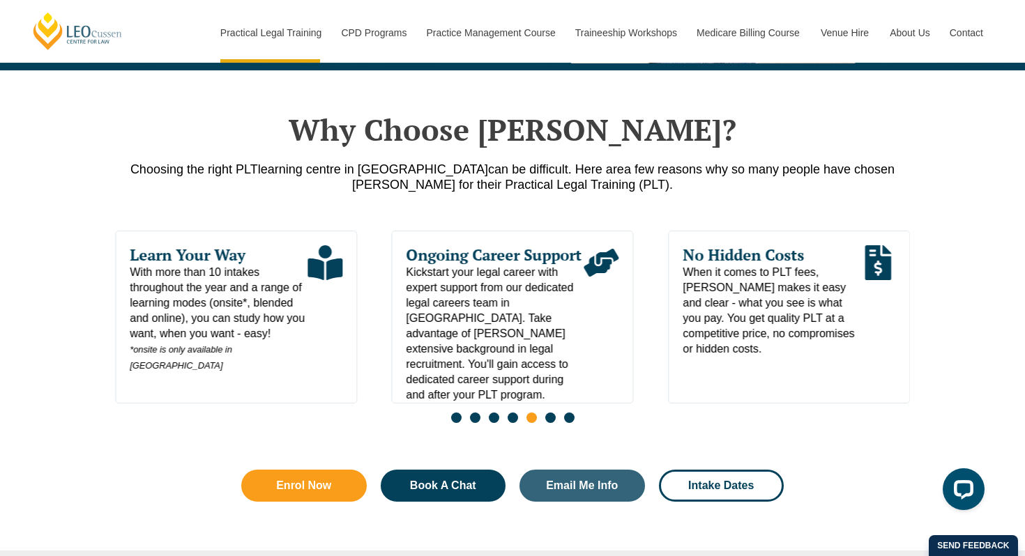
click at [549, 423] on span "Go to slide 6" at bounding box center [550, 418] width 10 height 10
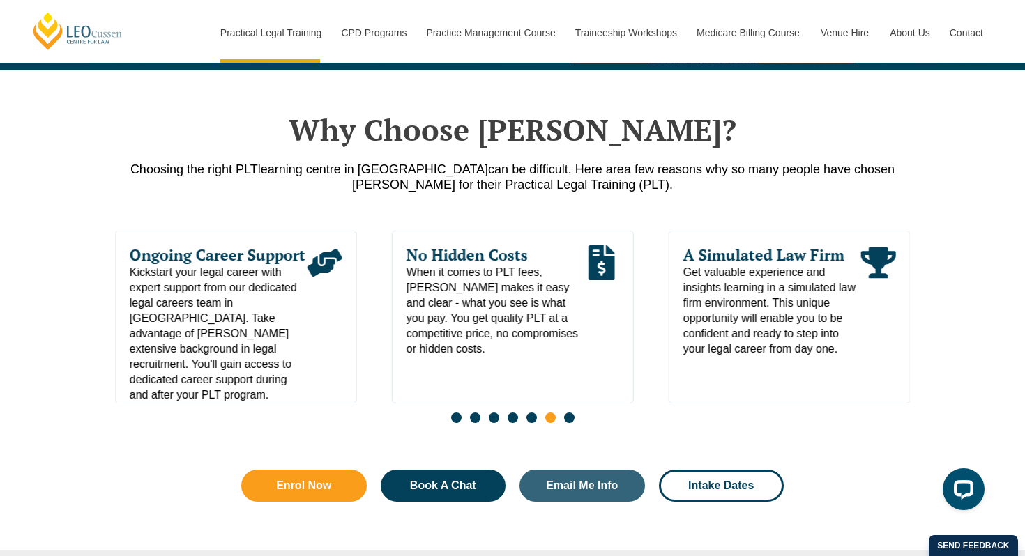
click at [571, 423] on span "Go to slide 7" at bounding box center [569, 418] width 10 height 10
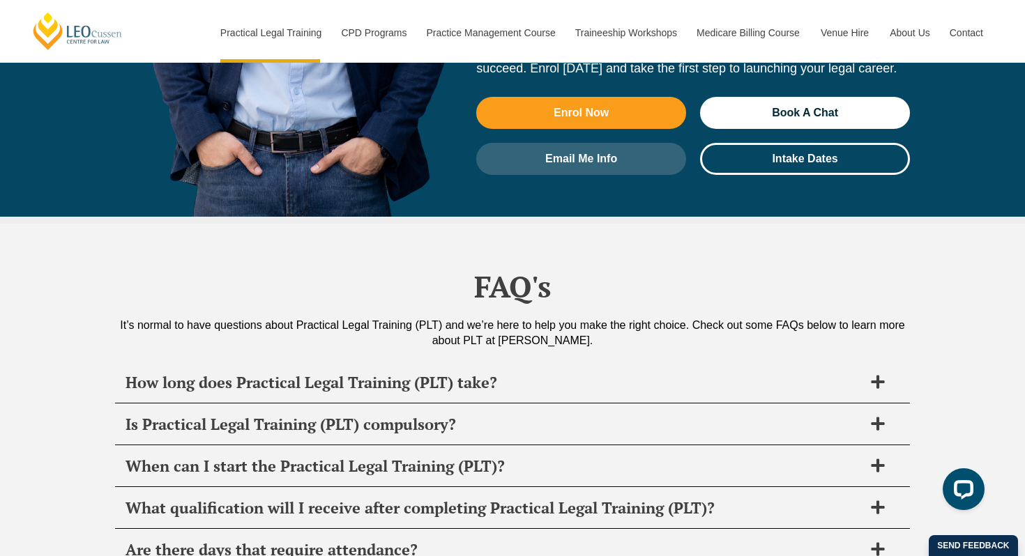
scroll to position [6479, 0]
